Goal: Information Seeking & Learning: Learn about a topic

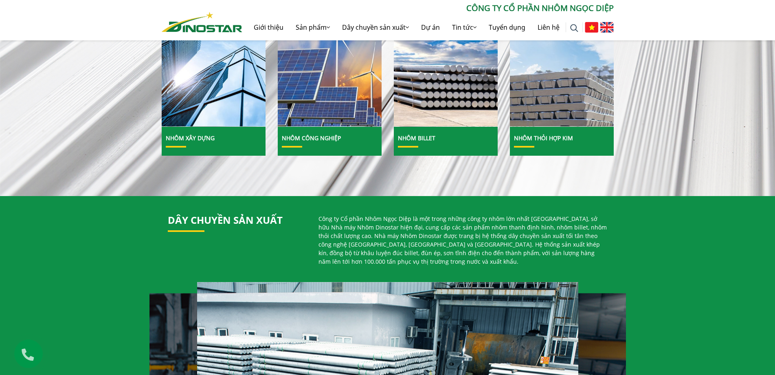
scroll to position [285, 0]
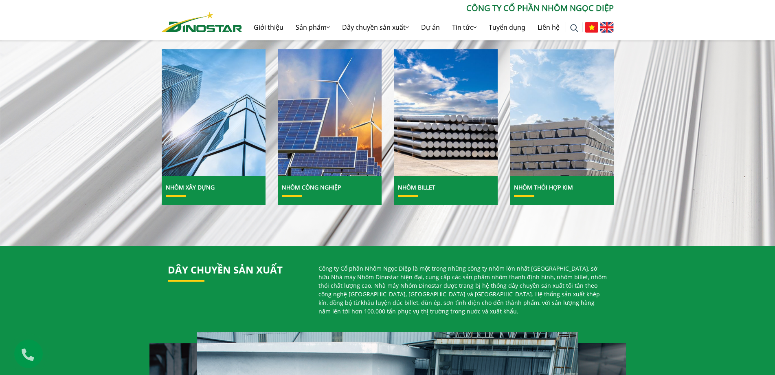
click at [223, 145] on img at bounding box center [213, 113] width 111 height 136
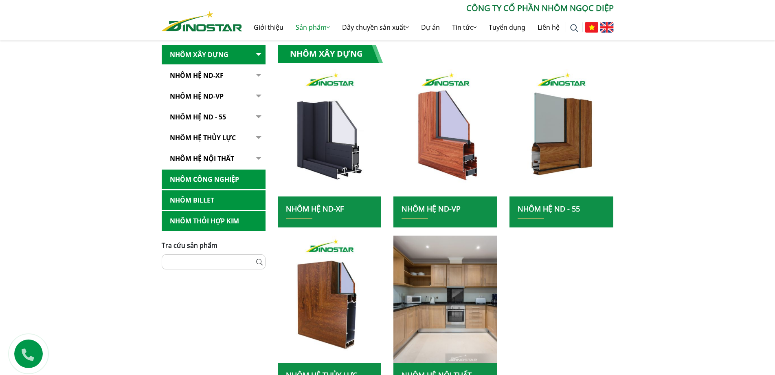
scroll to position [163, 0]
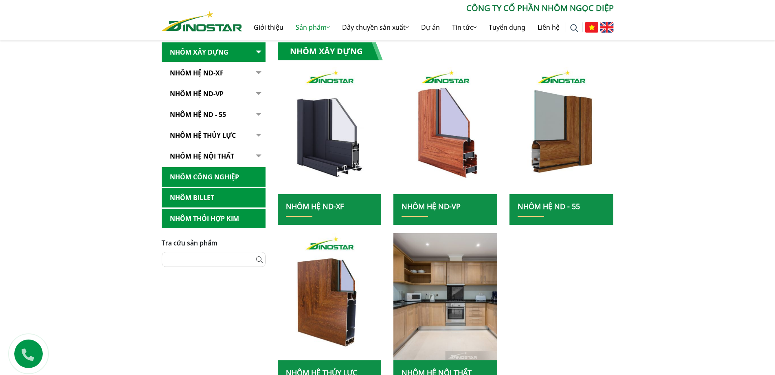
click at [214, 114] on link "NHÔM HỆ ND - 55" at bounding box center [214, 115] width 104 height 20
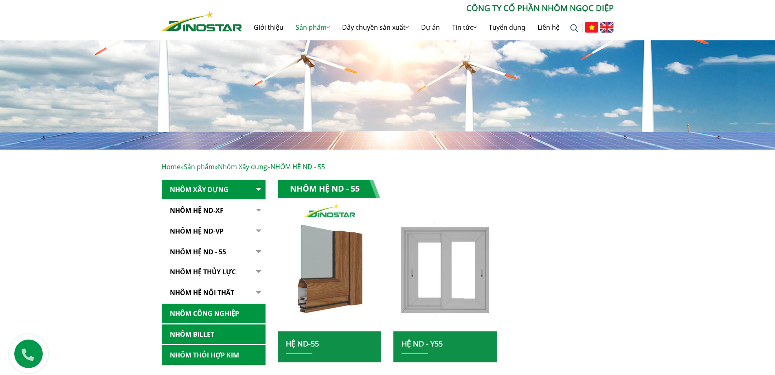
scroll to position [122, 0]
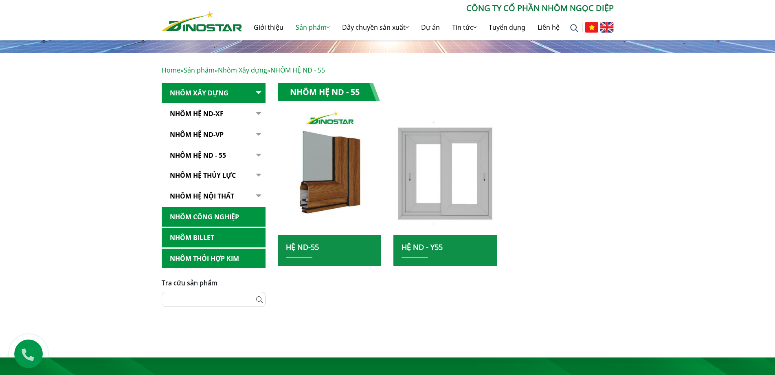
click at [439, 224] on img at bounding box center [445, 171] width 111 height 136
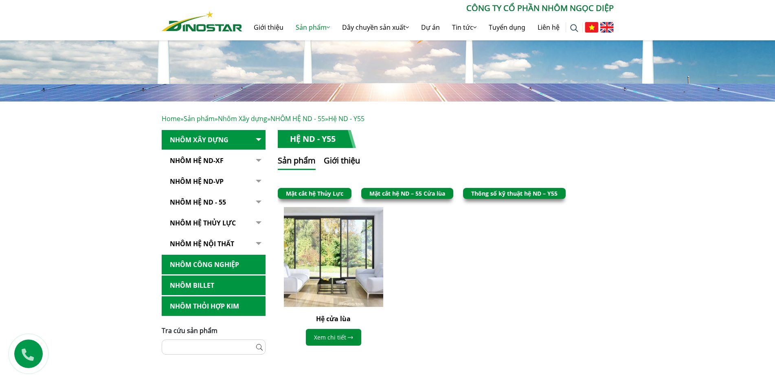
scroll to position [163, 0]
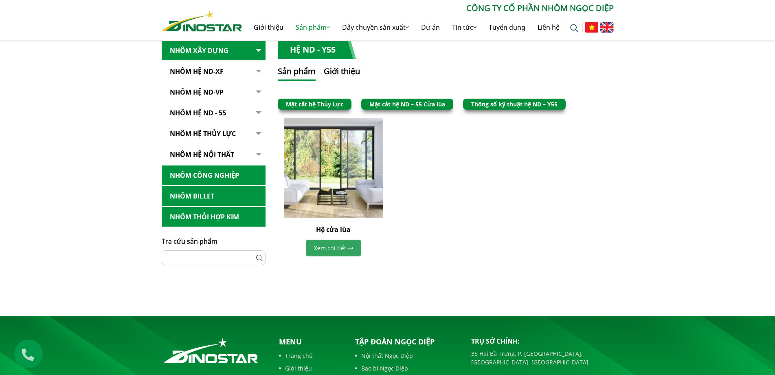
click at [342, 249] on link "Xem chi tiết" at bounding box center [333, 247] width 55 height 17
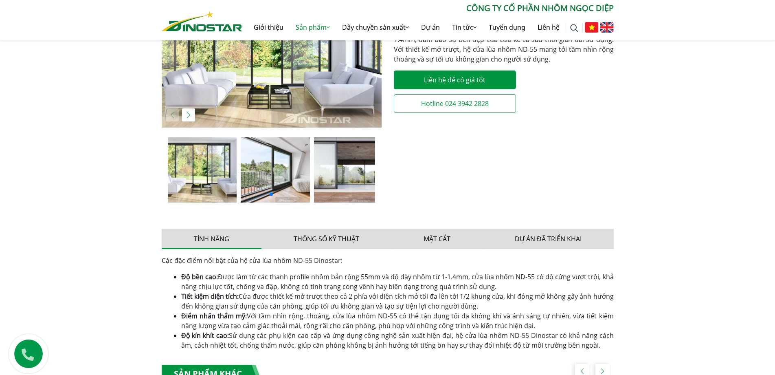
scroll to position [285, 0]
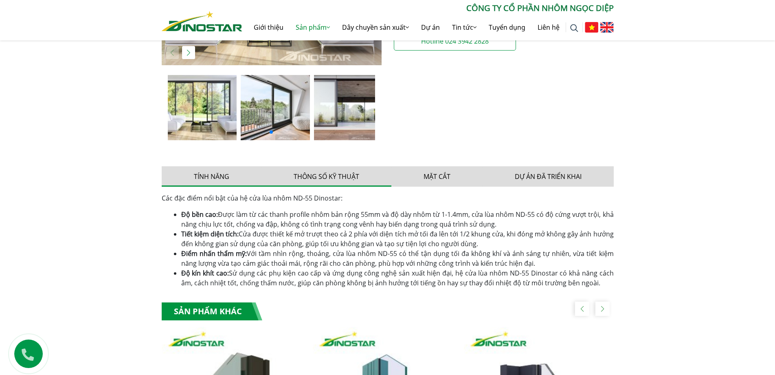
click at [323, 176] on button "Thông số kỹ thuật" at bounding box center [326, 176] width 130 height 20
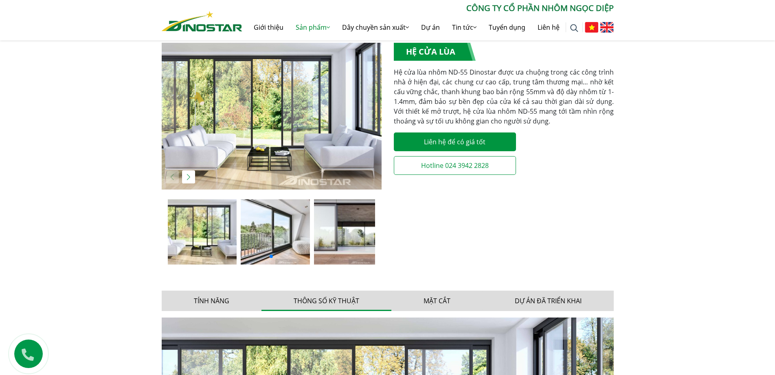
scroll to position [41, 0]
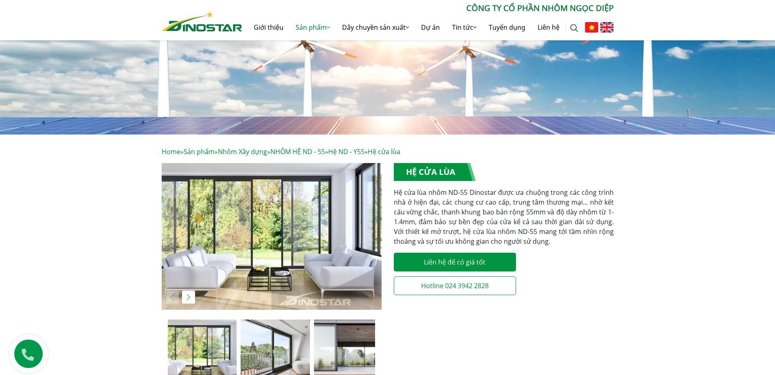
click at [174, 152] on link "Home" at bounding box center [171, 151] width 19 height 9
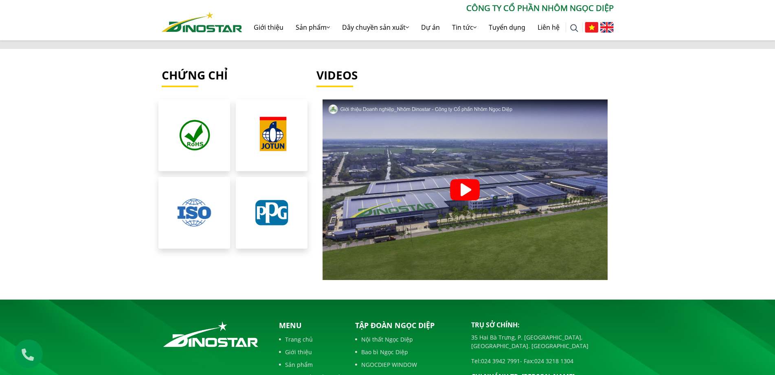
scroll to position [1751, 0]
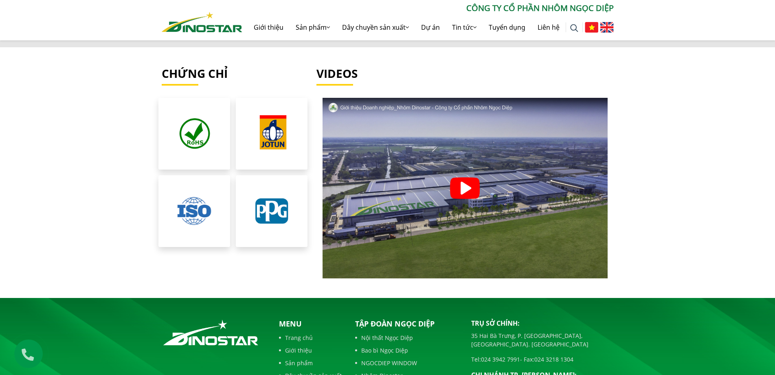
click at [194, 203] on img at bounding box center [194, 211] width 77 height 77
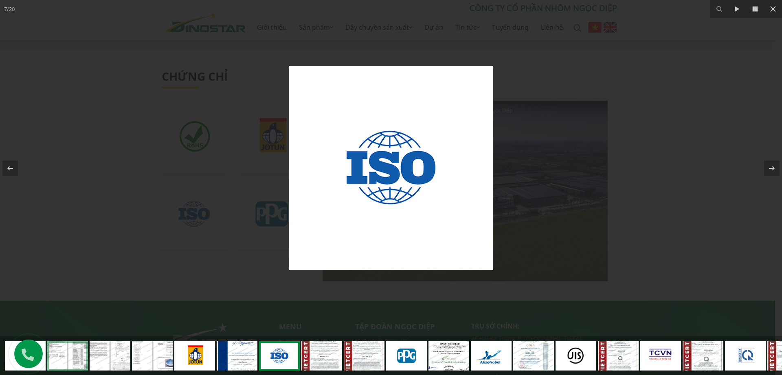
click at [59, 353] on link at bounding box center [67, 355] width 41 height 29
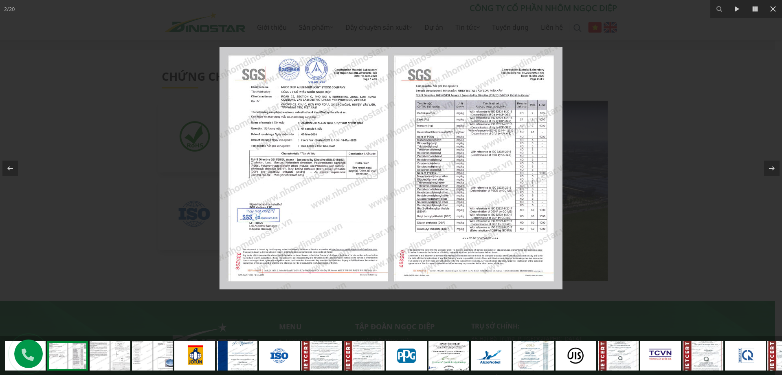
click at [77, 352] on link at bounding box center [67, 355] width 41 height 29
click at [112, 353] on link at bounding box center [110, 355] width 41 height 29
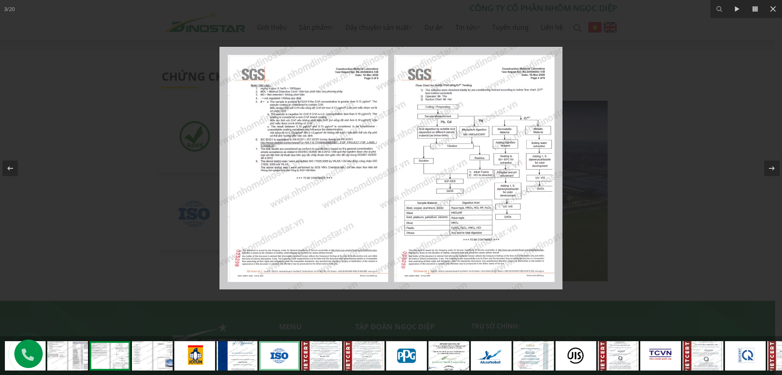
click at [275, 350] on link at bounding box center [279, 355] width 41 height 29
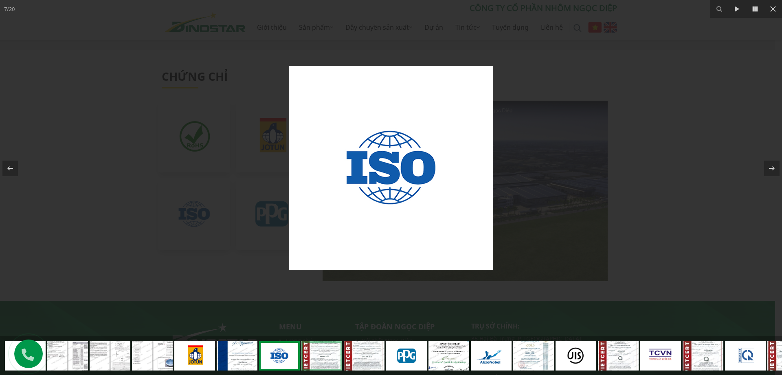
click at [321, 355] on link at bounding box center [321, 355] width 41 height 29
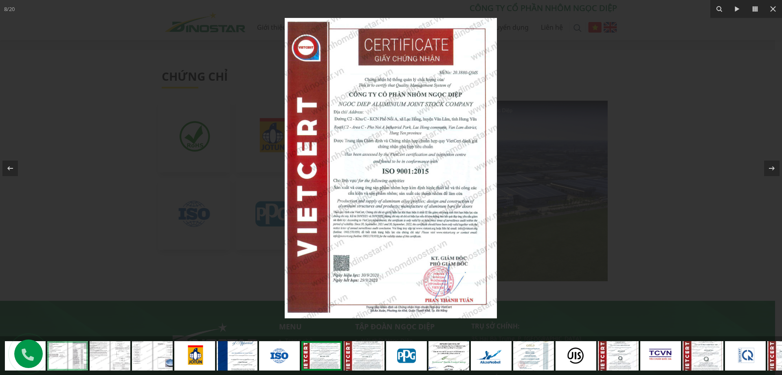
click at [57, 347] on link at bounding box center [67, 355] width 41 height 29
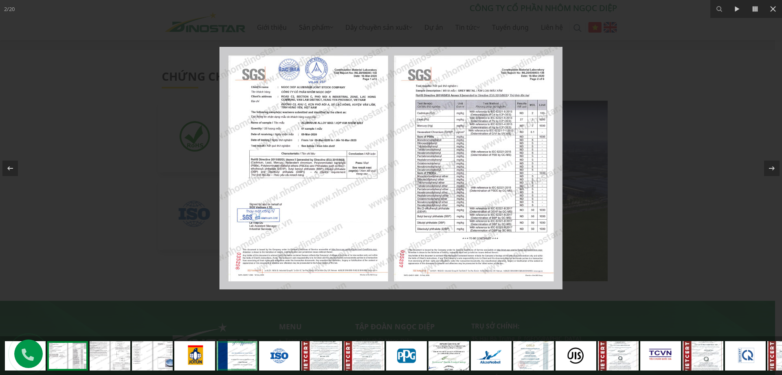
click at [240, 347] on link at bounding box center [237, 355] width 41 height 29
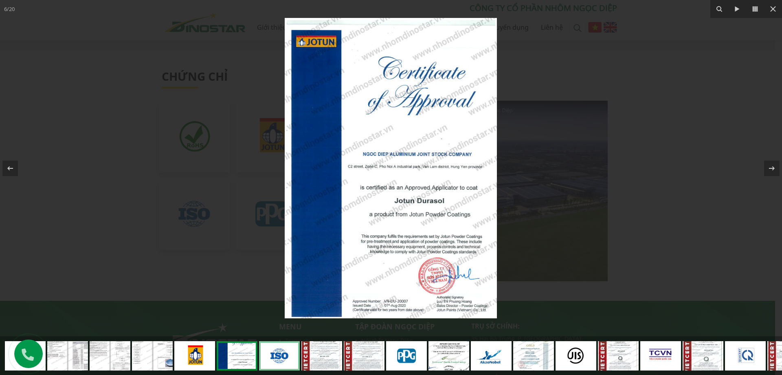
click at [278, 351] on link at bounding box center [279, 355] width 41 height 29
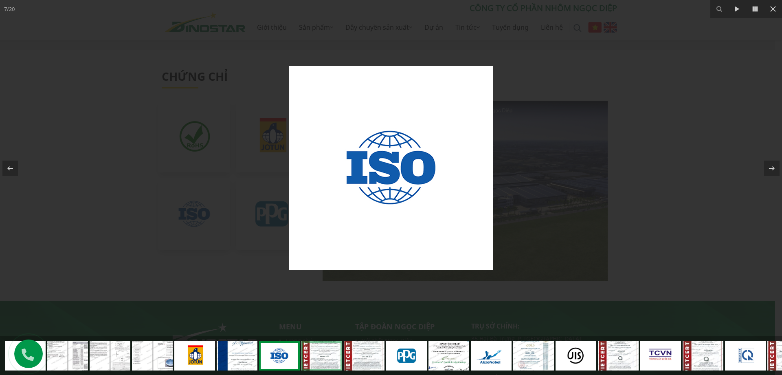
click at [326, 356] on link at bounding box center [321, 355] width 41 height 29
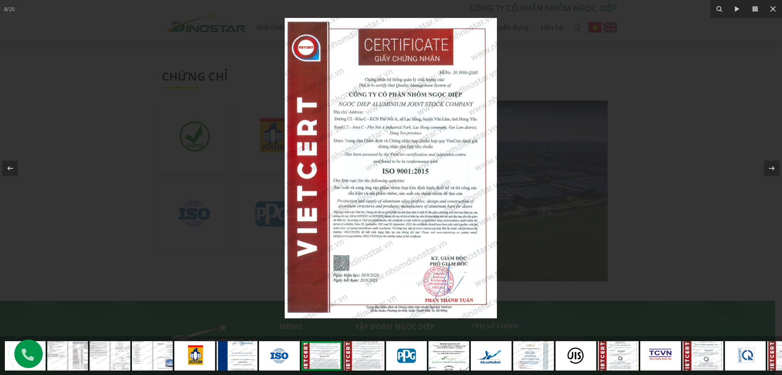
click at [417, 212] on img at bounding box center [391, 168] width 212 height 300
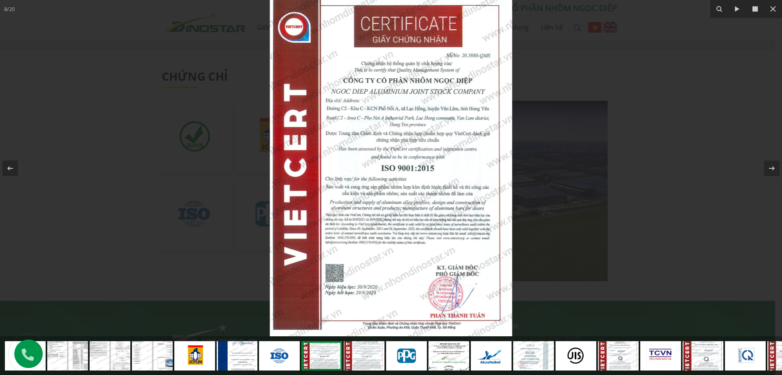
click at [755, 12] on icon at bounding box center [755, 9] width 10 height 10
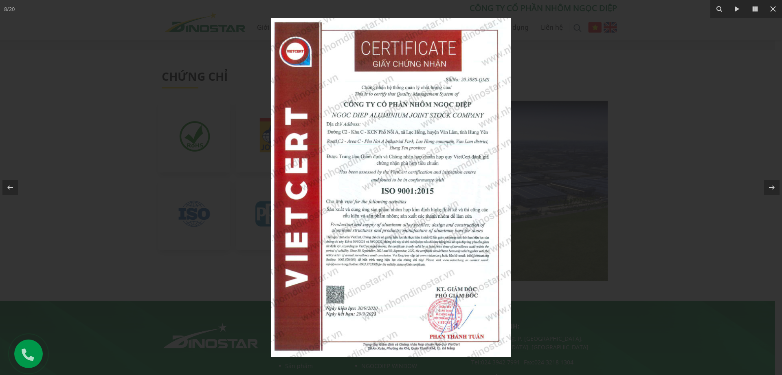
click at [390, 198] on img at bounding box center [390, 187] width 239 height 339
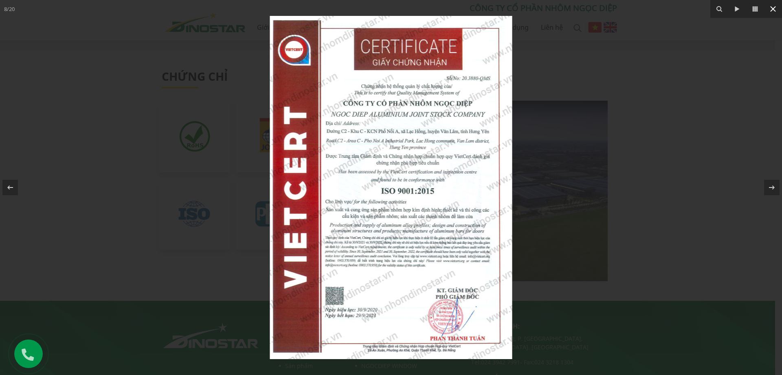
click at [775, 10] on icon at bounding box center [773, 9] width 10 height 10
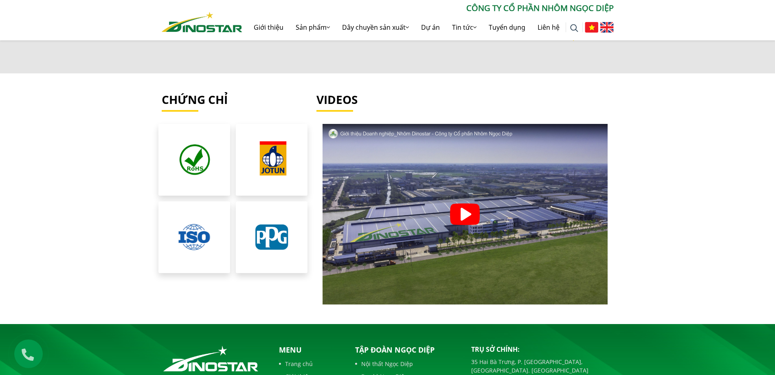
scroll to position [1711, 0]
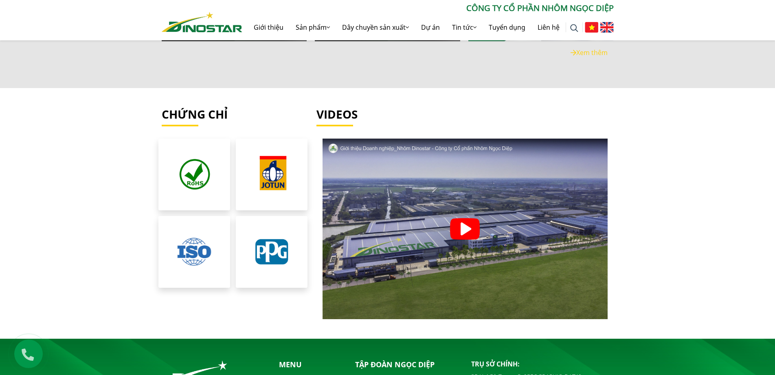
click at [215, 248] on img at bounding box center [194, 251] width 77 height 77
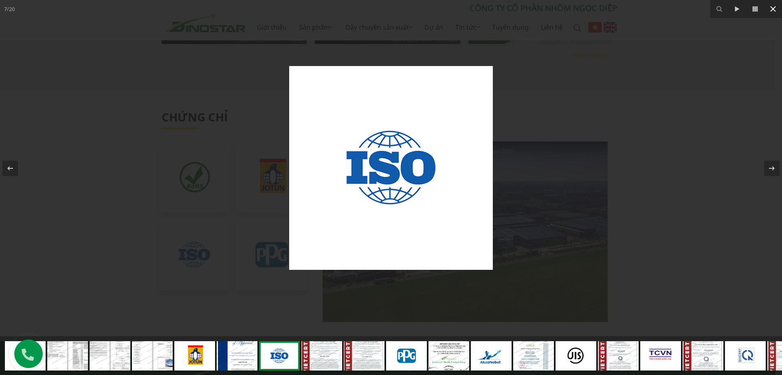
click at [775, 12] on button at bounding box center [773, 9] width 18 height 18
